Goal: Find specific page/section: Find specific page/section

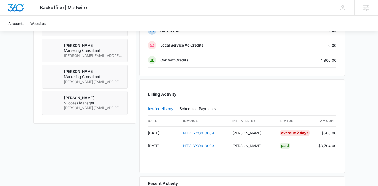
scroll to position [458, 0]
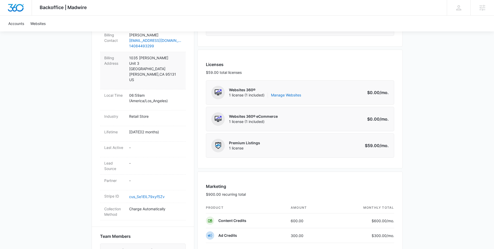
scroll to position [183, 0]
